Goal: Task Accomplishment & Management: Use online tool/utility

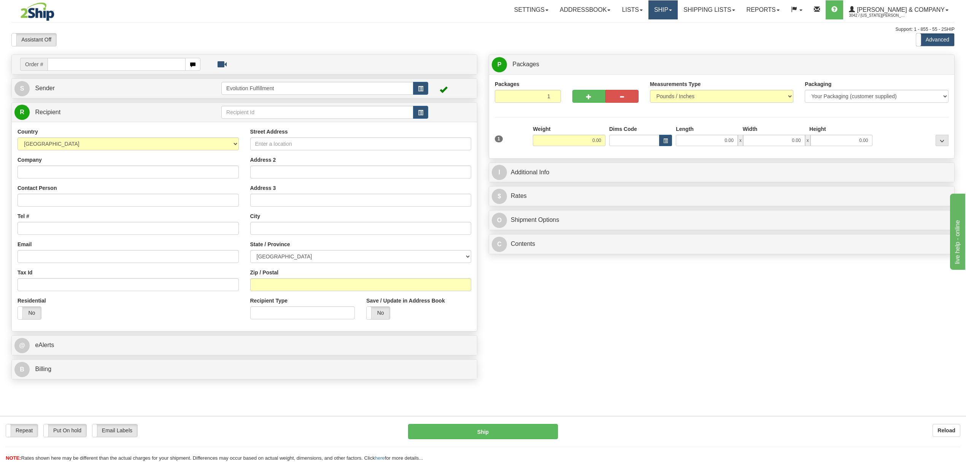
click at [677, 13] on link "Ship" at bounding box center [662, 9] width 29 height 19
click at [669, 35] on span "OnHold / Order Queue" at bounding box center [643, 36] width 54 height 6
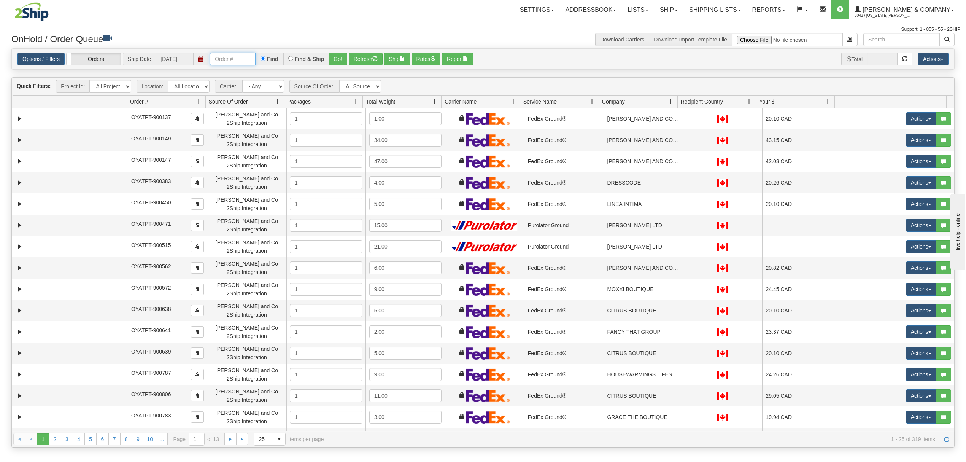
drag, startPoint x: 244, startPoint y: 64, endPoint x: 251, endPoint y: 64, distance: 6.9
click at [244, 64] on input "text" at bounding box center [233, 58] width 46 height 13
click at [341, 60] on button "Go!" at bounding box center [337, 58] width 19 height 13
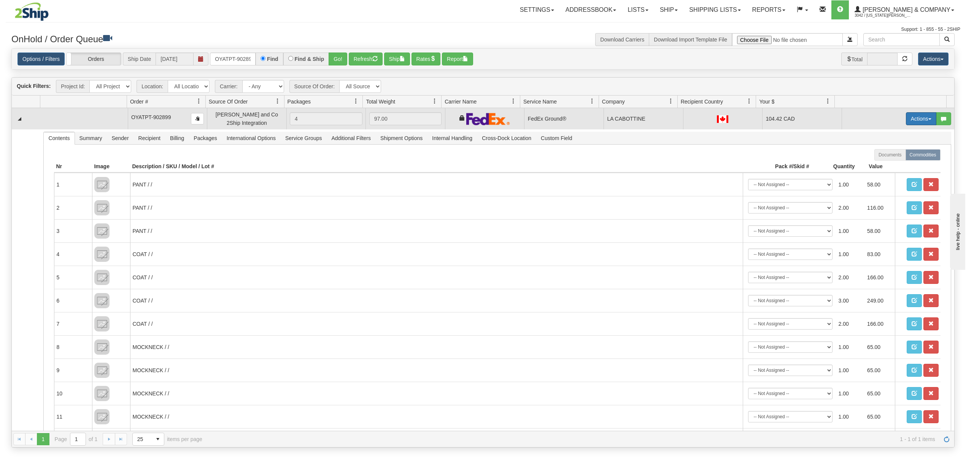
click at [907, 120] on button "Actions" at bounding box center [921, 118] width 30 height 13
click at [883, 166] on span "Ship" at bounding box center [890, 163] width 16 height 6
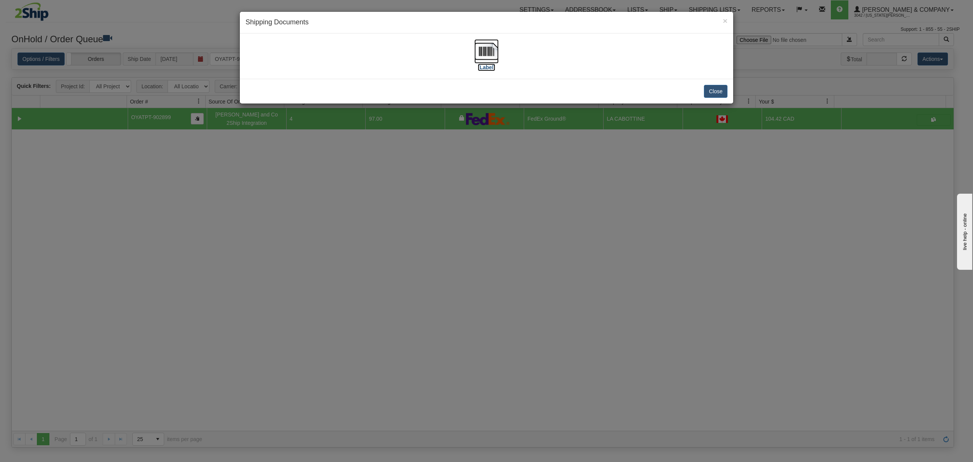
click at [485, 49] on img at bounding box center [486, 51] width 24 height 24
click at [712, 93] on button "Close" at bounding box center [716, 91] width 24 height 13
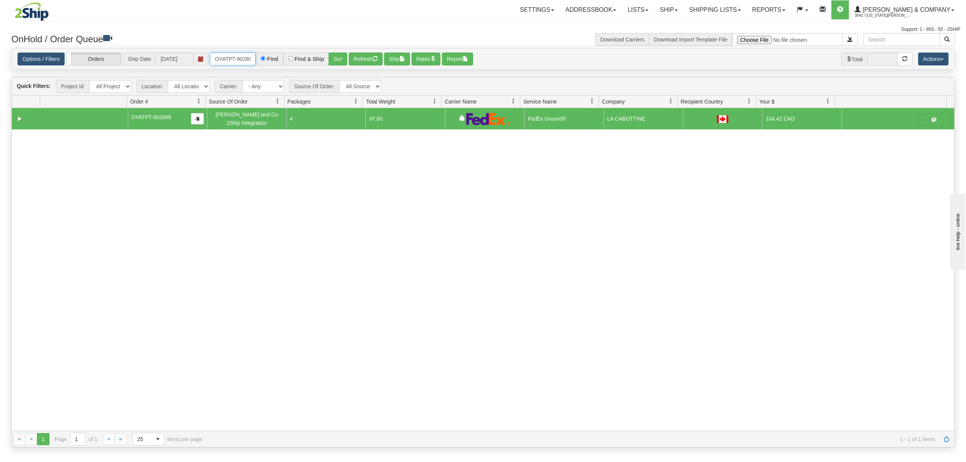
click at [223, 59] on input "OYATPT-902899" at bounding box center [233, 58] width 46 height 13
click at [341, 57] on button "Go!" at bounding box center [337, 58] width 19 height 13
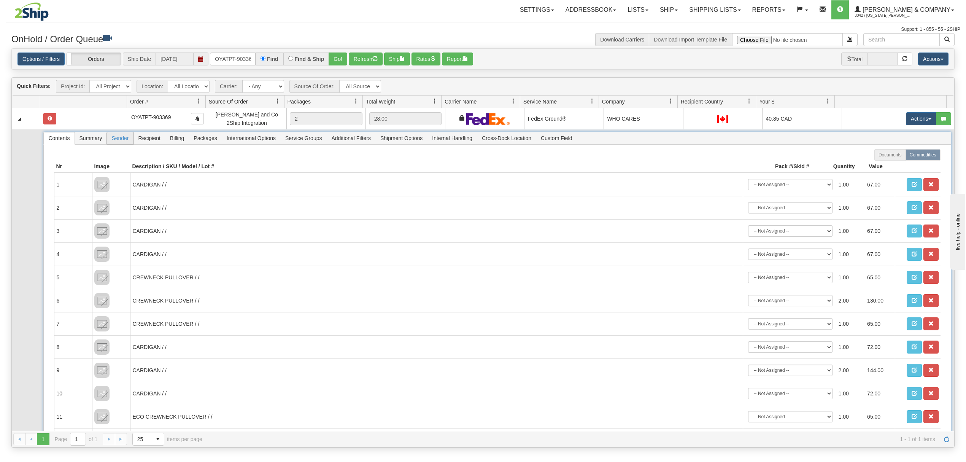
click at [133, 141] on span "Sender" at bounding box center [120, 138] width 26 height 12
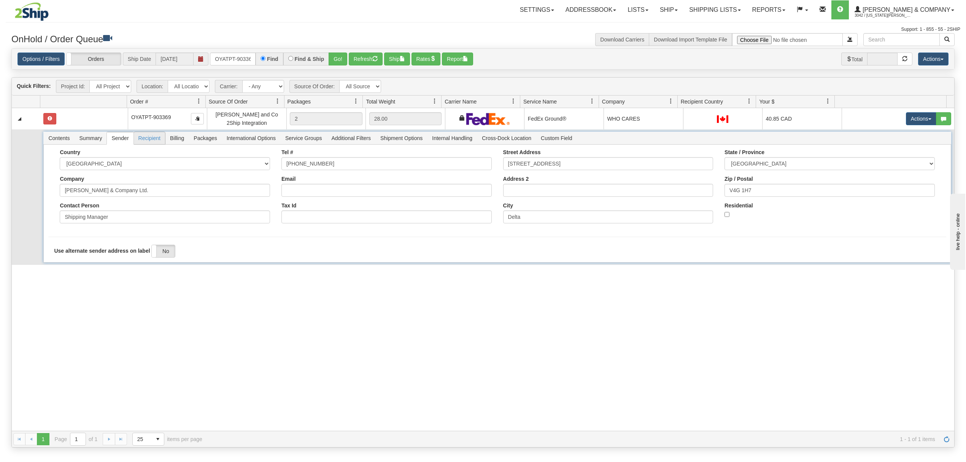
click at [149, 141] on span "Recipient" at bounding box center [149, 138] width 31 height 12
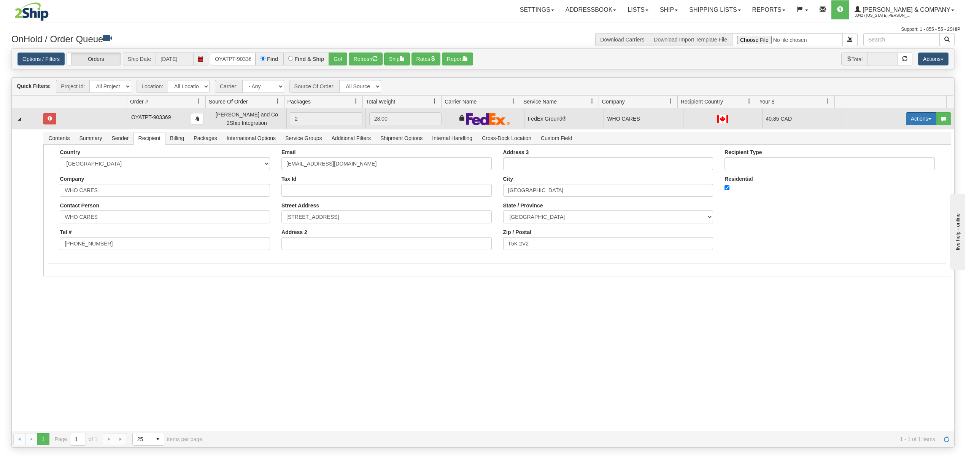
click at [907, 124] on button "Actions" at bounding box center [921, 118] width 30 height 13
click at [882, 165] on span at bounding box center [884, 162] width 5 height 5
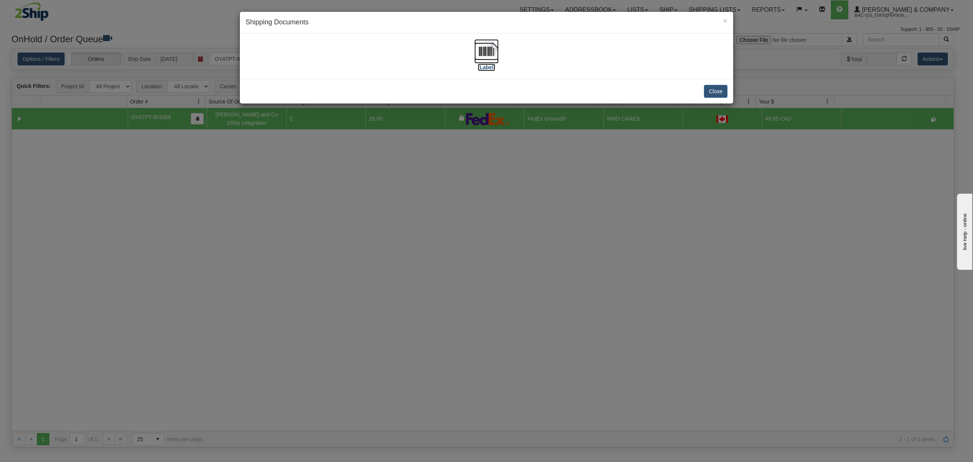
click at [492, 47] on img at bounding box center [486, 51] width 24 height 24
click at [722, 87] on button "Close" at bounding box center [716, 91] width 24 height 13
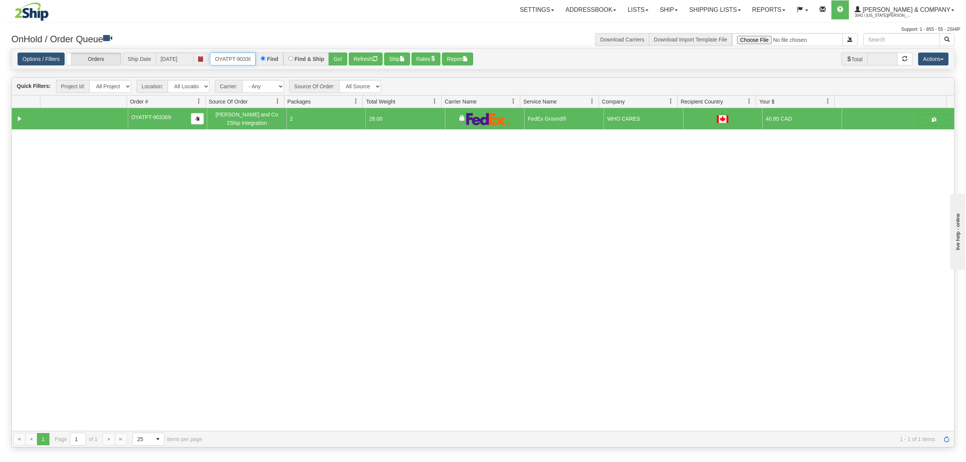
click at [232, 63] on input "OYATPT-903369" at bounding box center [233, 58] width 46 height 13
click at [333, 55] on button "Go!" at bounding box center [337, 58] width 19 height 13
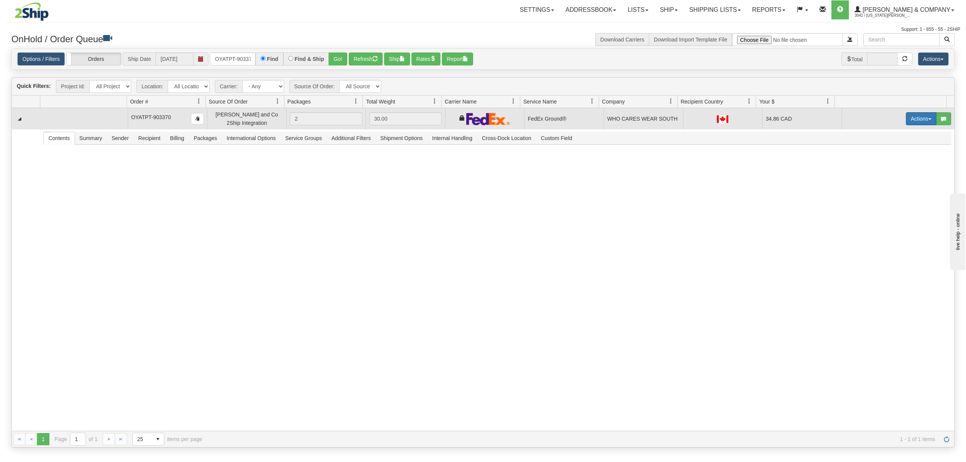
click at [906, 119] on button "Actions" at bounding box center [921, 118] width 30 height 13
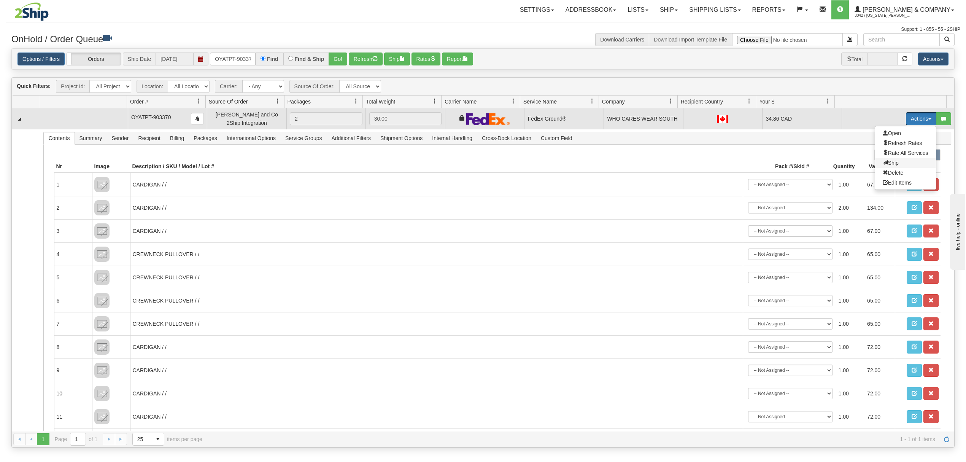
click at [882, 165] on span "Ship" at bounding box center [890, 163] width 16 height 6
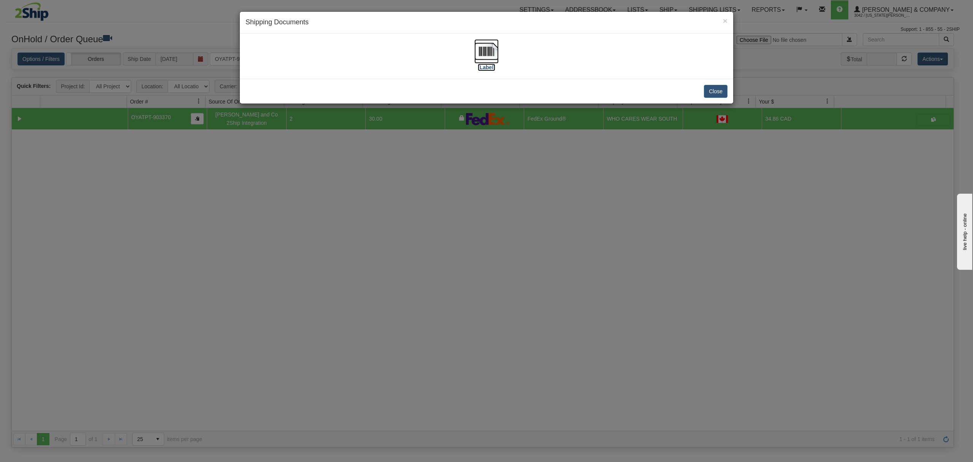
click at [482, 52] on img at bounding box center [486, 51] width 24 height 24
click at [712, 95] on button "Close" at bounding box center [716, 91] width 24 height 13
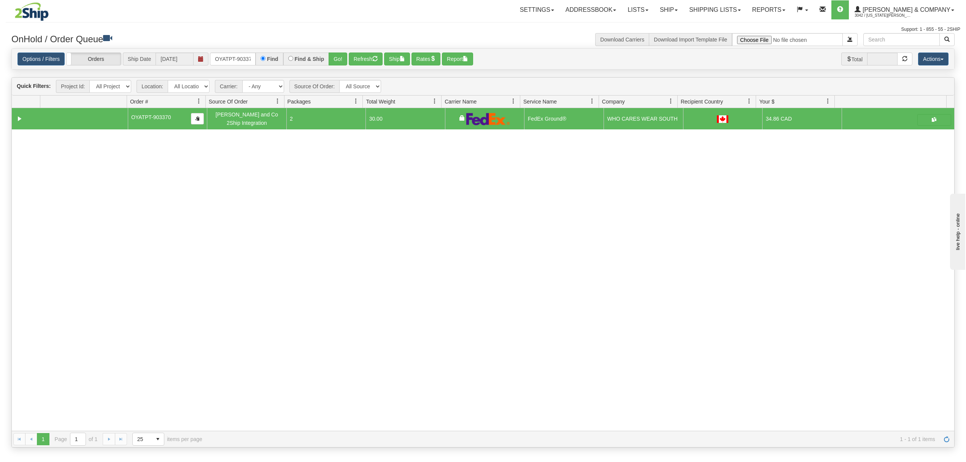
click at [224, 65] on div "OYATPT-903370 Find Find & Ship Go!" at bounding box center [278, 58] width 137 height 13
click at [227, 58] on input "OYATPT-903370" at bounding box center [233, 58] width 46 height 13
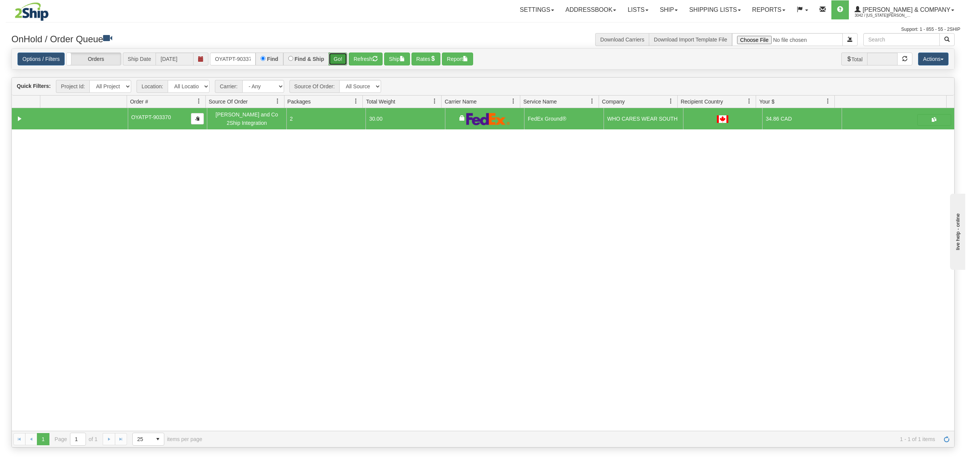
click at [336, 53] on button "Go!" at bounding box center [337, 58] width 19 height 13
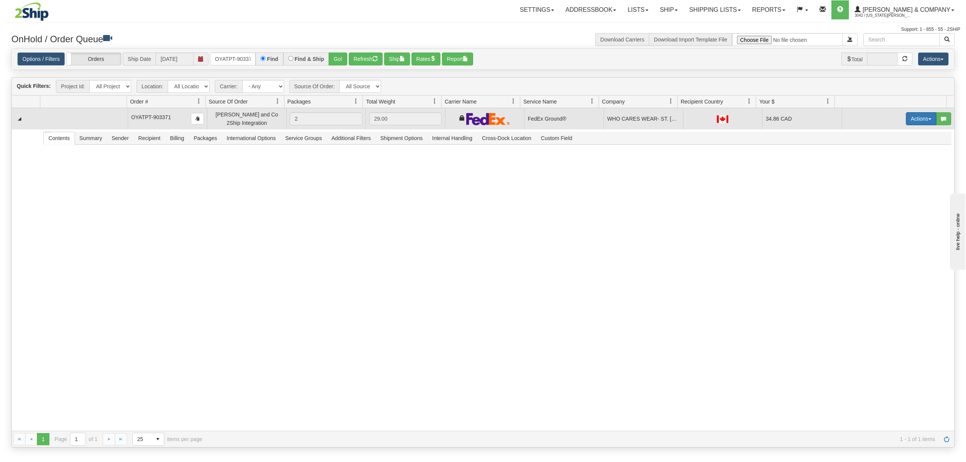
click at [909, 118] on button "Actions" at bounding box center [921, 118] width 30 height 13
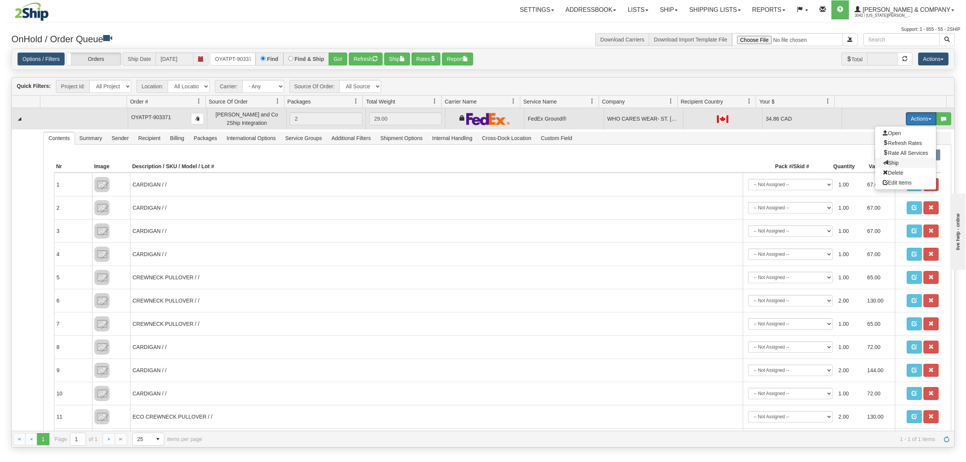
click at [882, 161] on span "Ship" at bounding box center [890, 163] width 16 height 6
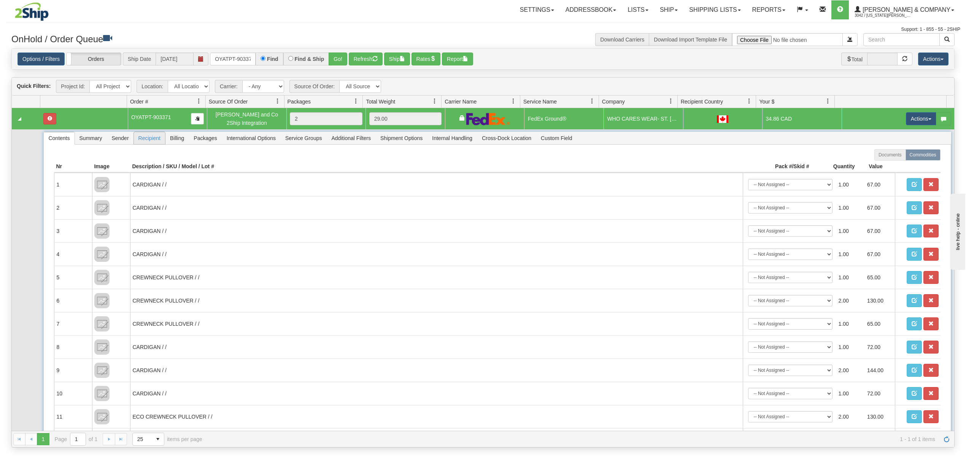
click at [162, 137] on span "Recipient" at bounding box center [149, 138] width 31 height 12
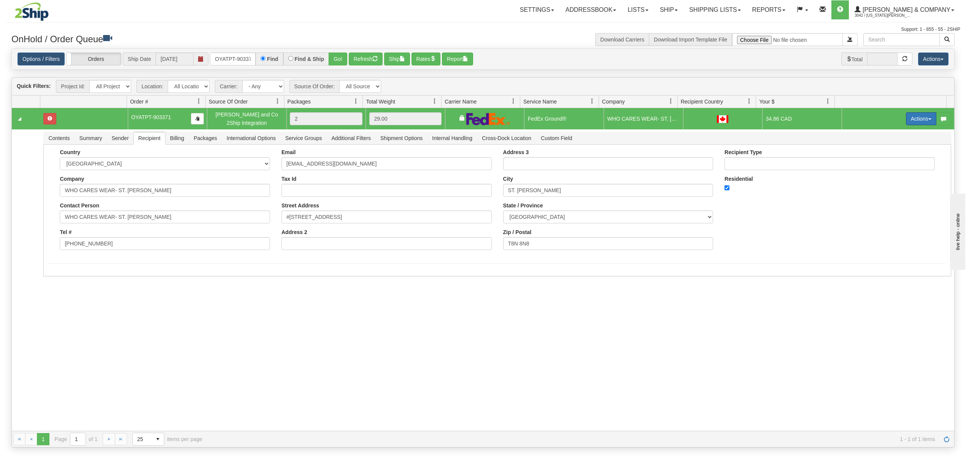
click at [906, 117] on button "Actions" at bounding box center [921, 118] width 30 height 13
click at [876, 160] on link "Ship" at bounding box center [905, 163] width 61 height 10
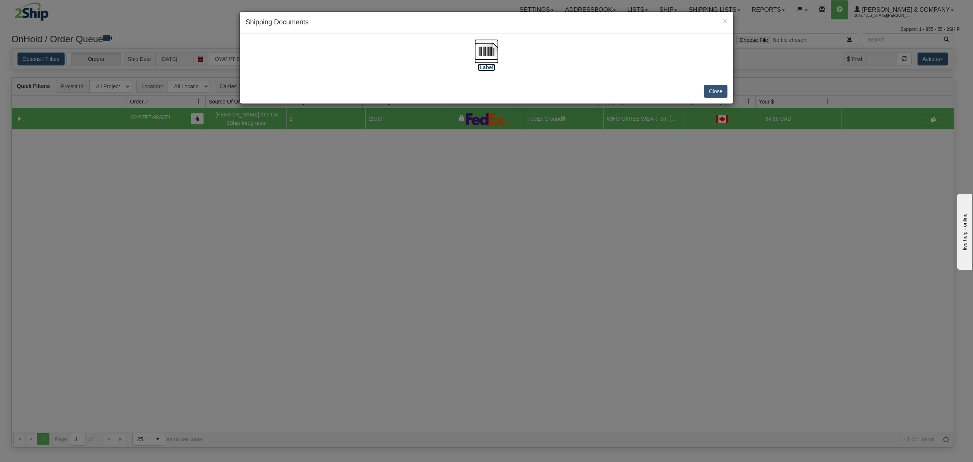
click at [489, 54] on img at bounding box center [486, 51] width 24 height 24
click at [729, 88] on div "Close" at bounding box center [486, 91] width 493 height 25
click at [712, 92] on button "Close" at bounding box center [716, 91] width 24 height 13
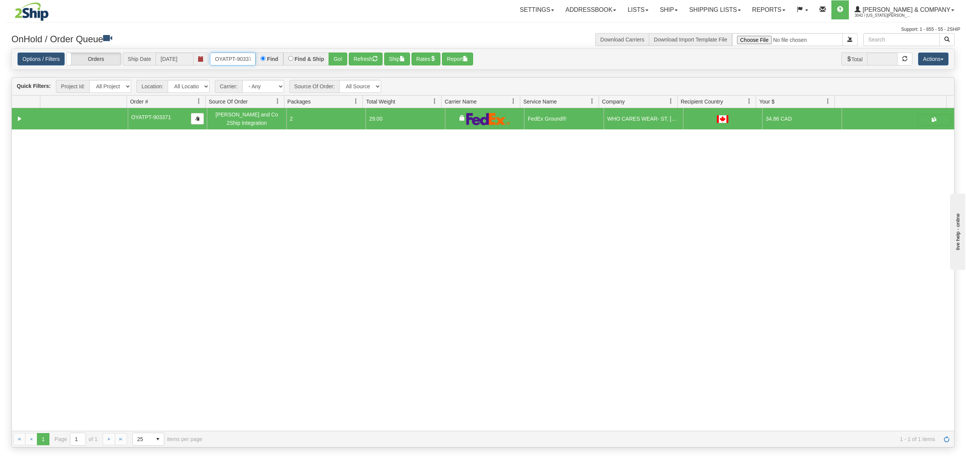
click at [233, 62] on input "OYATPT-903371" at bounding box center [233, 58] width 46 height 13
type input "OYATPT-903372"
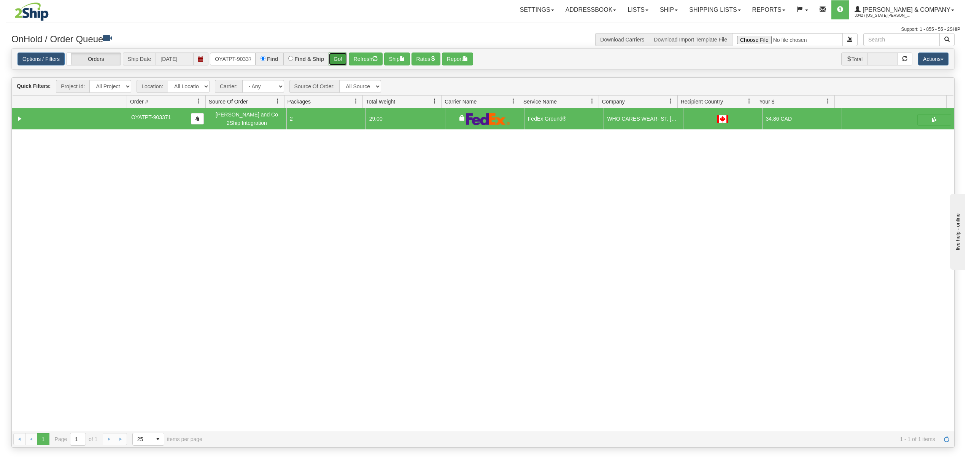
click at [344, 56] on button "Go!" at bounding box center [337, 58] width 19 height 13
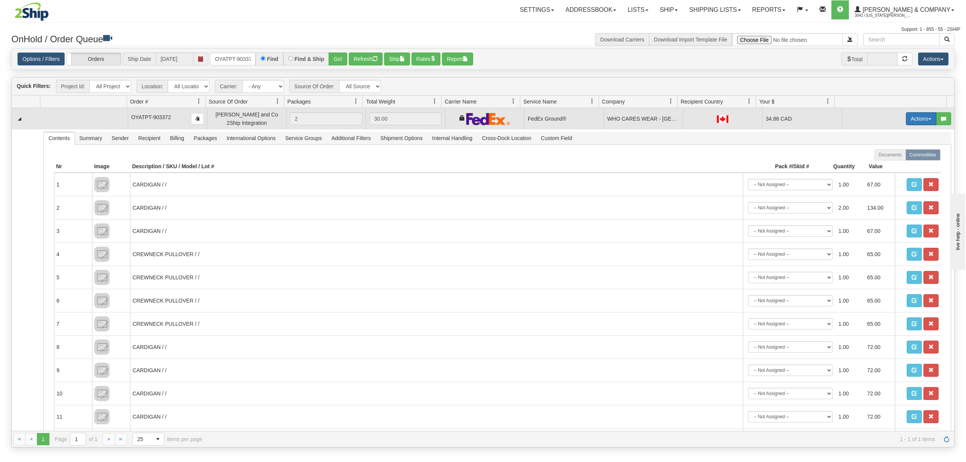
click at [915, 119] on button "Actions" at bounding box center [921, 118] width 30 height 13
click at [882, 164] on span "Ship" at bounding box center [890, 163] width 16 height 6
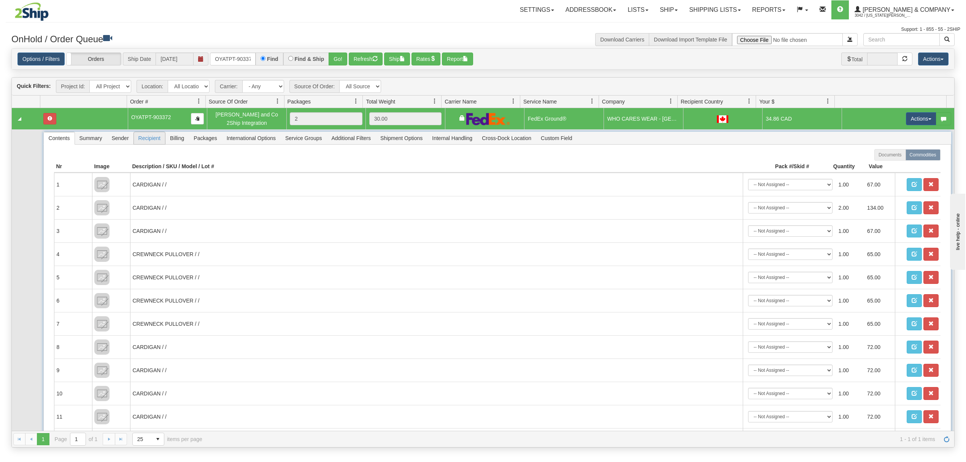
click at [159, 135] on span "Recipient" at bounding box center [149, 138] width 31 height 12
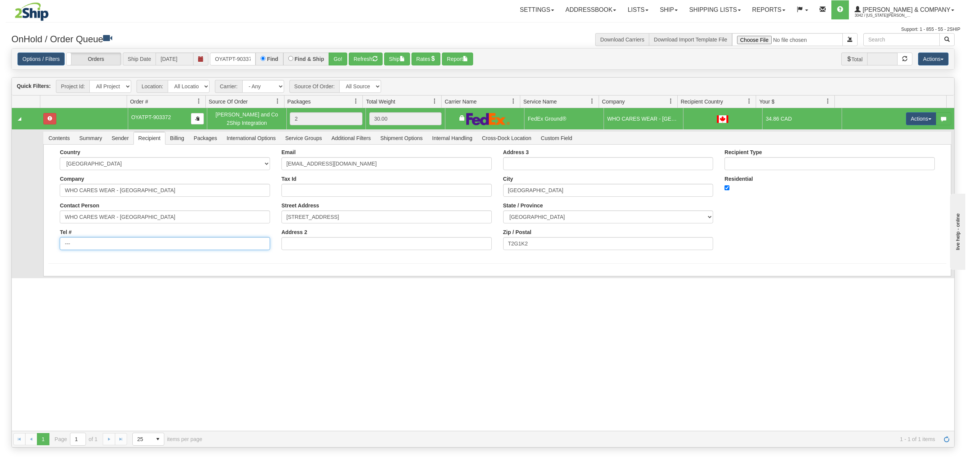
drag, startPoint x: 105, startPoint y: 241, endPoint x: 46, endPoint y: 242, distance: 59.3
click at [46, 242] on div "Country [GEOGRAPHIC_DATA] [GEOGRAPHIC_DATA] [GEOGRAPHIC_DATA] [GEOGRAPHIC_DATA]…" at bounding box center [496, 210] width 907 height 132
click at [113, 248] on input "Tel #" at bounding box center [165, 243] width 210 height 13
type input "18886562228"
click at [59, 280] on button "Save" at bounding box center [59, 277] width 22 height 13
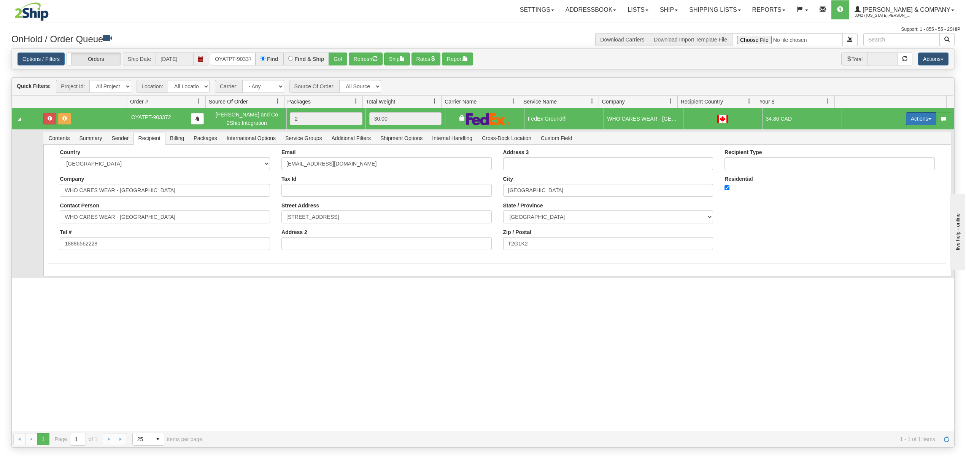
click at [906, 116] on button "Actions" at bounding box center [921, 118] width 30 height 13
click at [882, 166] on span "Ship" at bounding box center [890, 163] width 16 height 6
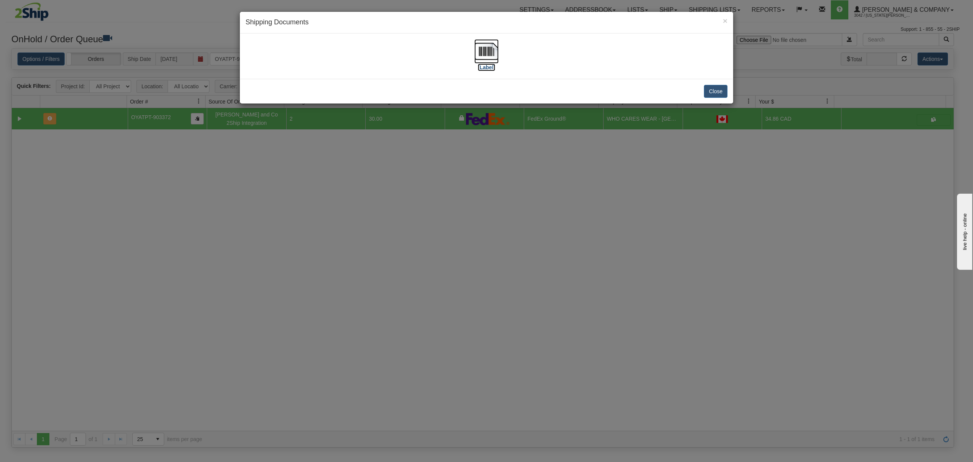
click at [490, 45] on img at bounding box center [486, 51] width 24 height 24
click at [15, 0] on html "Toggle navigation Settings Shipping Preferences New Recipients" at bounding box center [486, 231] width 973 height 462
click at [236, 12] on div "× Shipping Documents [Label] Close" at bounding box center [486, 231] width 973 height 462
click at [308, 14] on div "× Shipping Documents" at bounding box center [486, 23] width 493 height 22
click at [333, 14] on div "× Shipping Documents" at bounding box center [486, 23] width 493 height 22
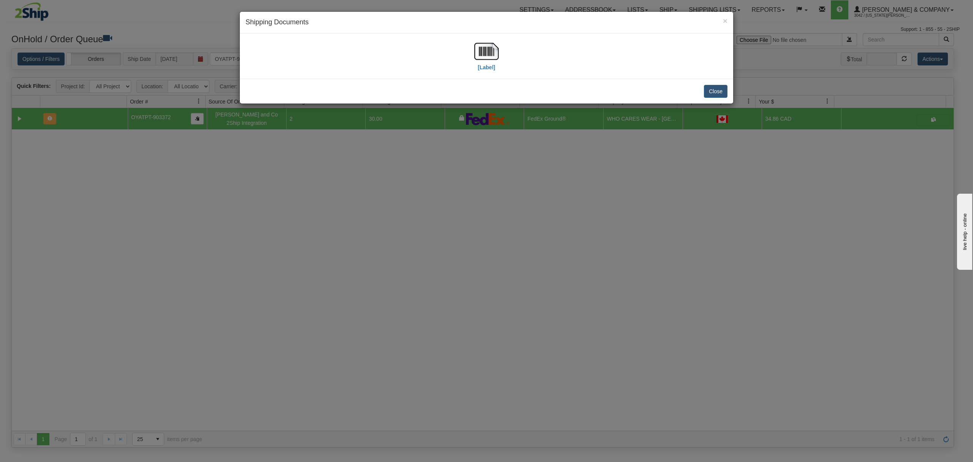
click at [533, 197] on div "× Shipping Documents [Label] Close" at bounding box center [486, 231] width 973 height 462
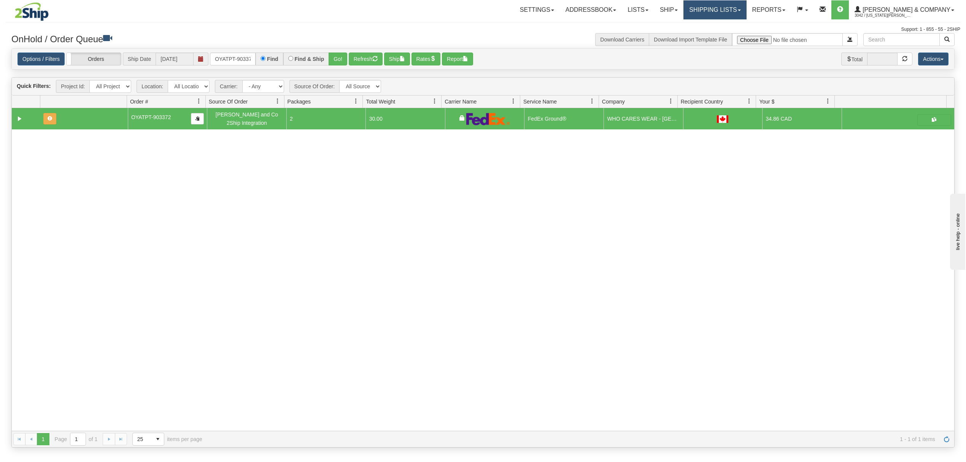
click at [739, 2] on link "Shipping lists" at bounding box center [714, 9] width 63 height 19
click at [727, 34] on span "Search Shipment History" at bounding box center [708, 36] width 59 height 6
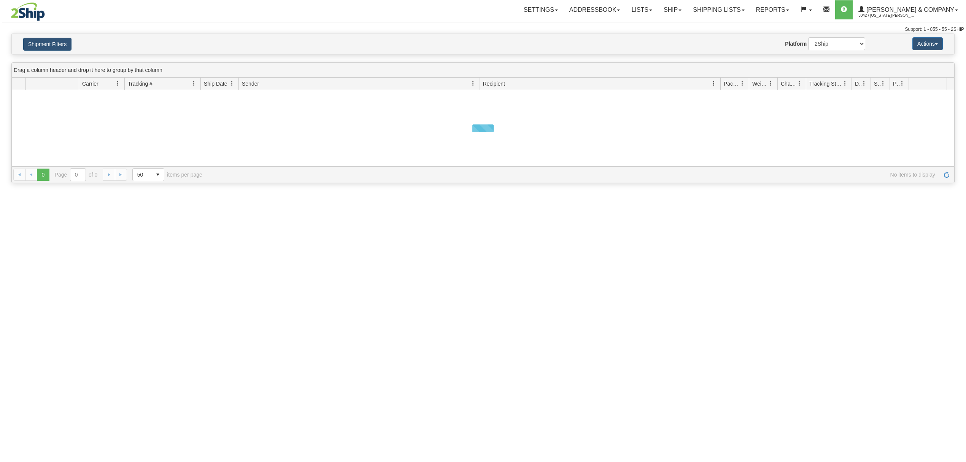
click at [46, 48] on button "Shipment Filters" at bounding box center [47, 44] width 48 height 13
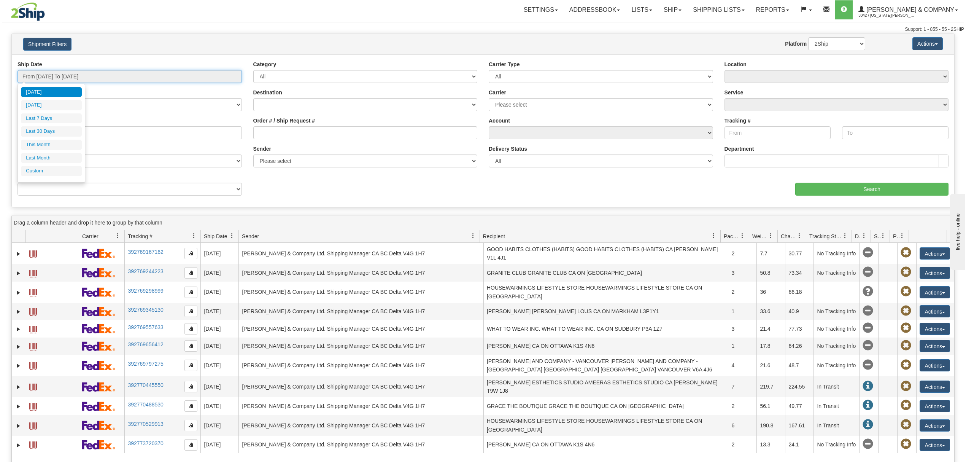
click at [52, 74] on input "From 09/02/2025 To 09/03/2025" at bounding box center [129, 76] width 224 height 13
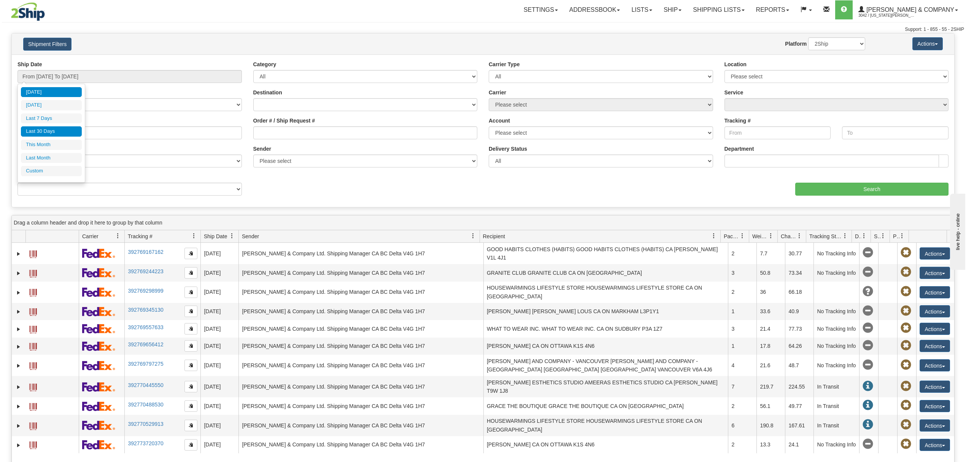
click at [57, 135] on li "Last 30 Days" at bounding box center [51, 131] width 61 height 10
type input "From 08/05/2025 To 09/03/2025"
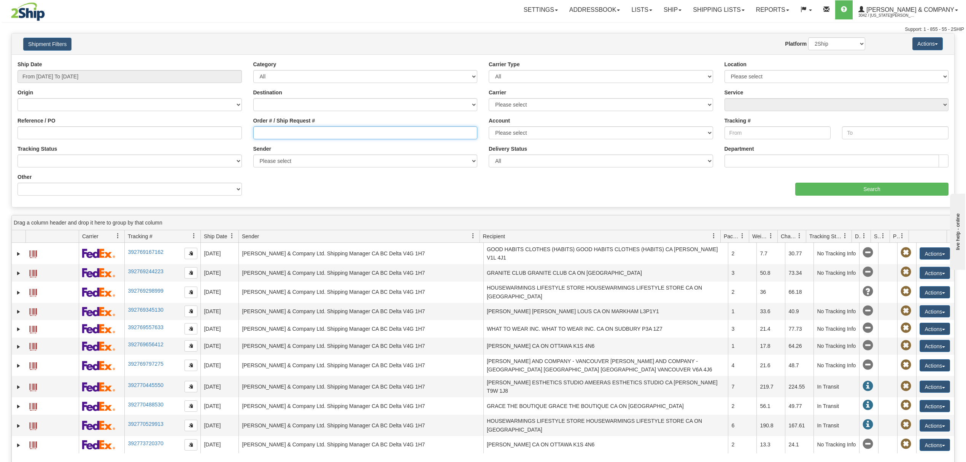
click at [267, 131] on input "Order # / Ship Request #" at bounding box center [365, 132] width 224 height 13
paste input "1337224"
type input "1337224"
click at [871, 186] on input "Search" at bounding box center [871, 188] width 153 height 13
